Goal: Use online tool/utility: Utilize a website feature to perform a specific function

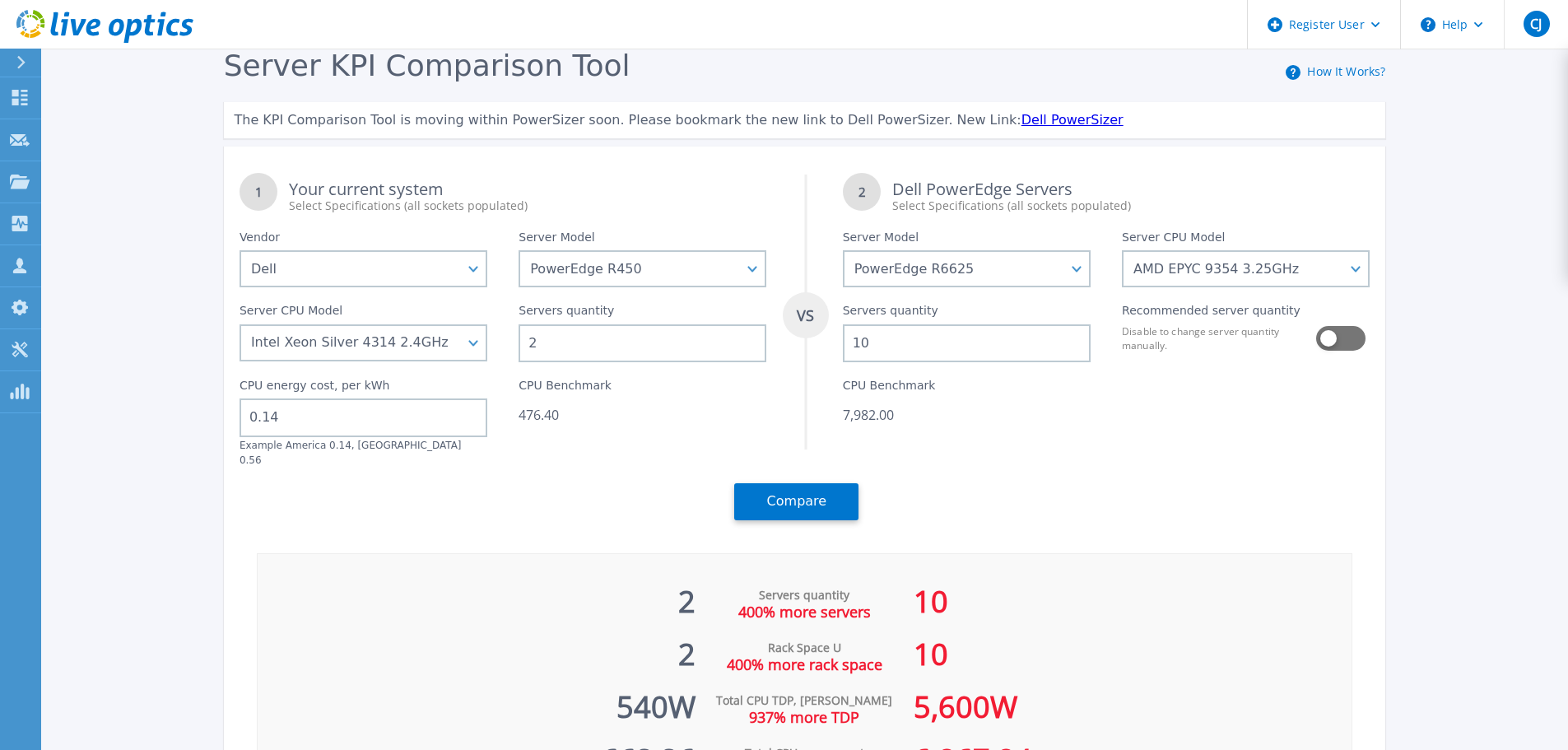
select select "Dell"
select select "PowerEdge R450"
select select "PowerEdge R6625"
select select "335331"
select select "335011"
